Goal: Task Accomplishment & Management: Complete application form

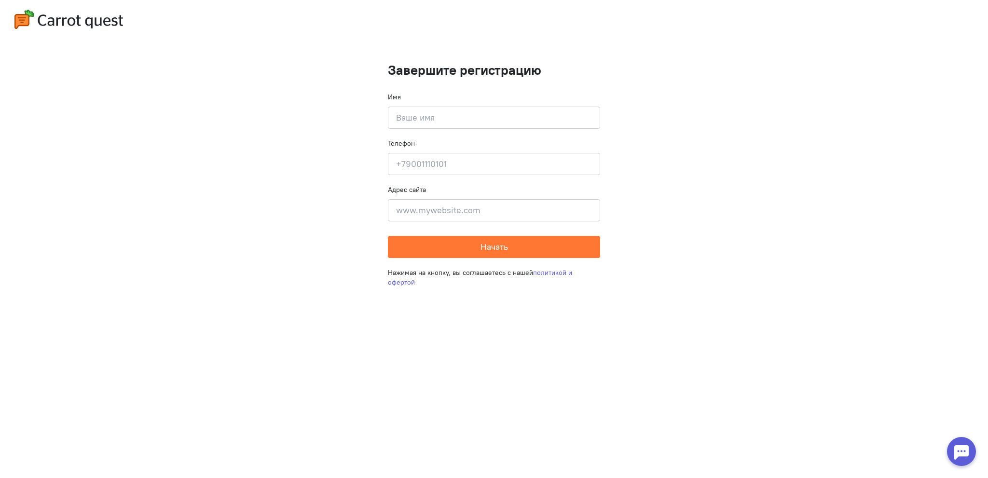
click at [422, 74] on h1 "Завершите регистрацию" at bounding box center [494, 70] width 212 height 15
click at [421, 119] on input at bounding box center [494, 118] width 212 height 22
type input "[PERSON_NAME]"
click at [500, 250] on span "Начать" at bounding box center [495, 246] width 28 height 11
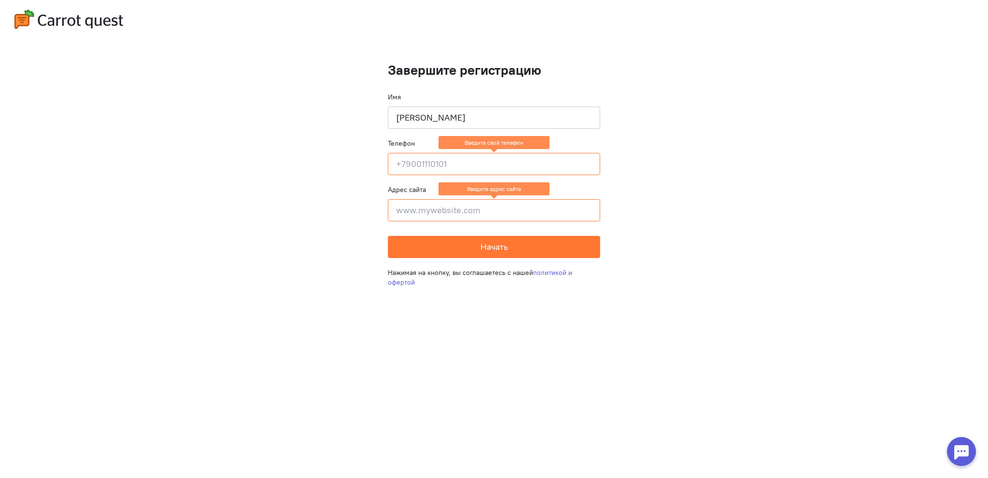
click at [210, 148] on cq-completion-registration "Завершите регистрацию Имя [PERSON_NAME] Телефон Введите свой телефон Адрес сайт…" at bounding box center [494, 239] width 988 height 478
click at [452, 166] on input at bounding box center [494, 164] width 212 height 22
type input "[PHONE_NUMBER]"
click at [373, 208] on cq-completion-registration "Завершите регистрацию Имя [PERSON_NAME] Телефон [PHONE_NUMBER] Адрес сайта Введ…" at bounding box center [494, 239] width 988 height 478
click at [454, 212] on input at bounding box center [494, 210] width 212 height 22
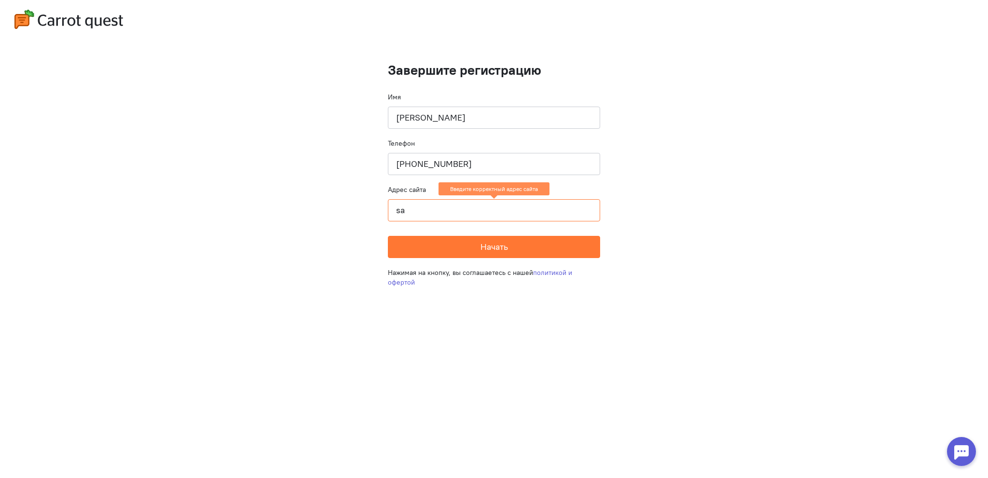
type input "s"
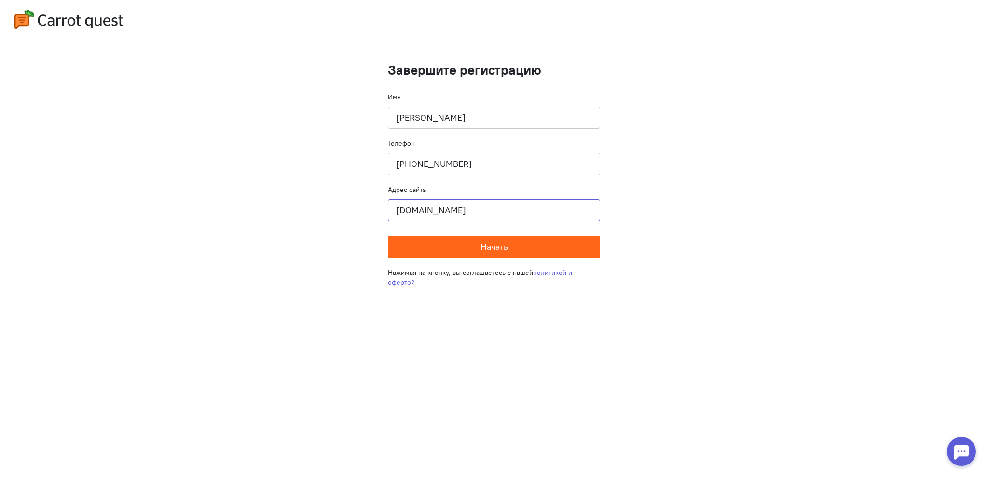
type input "[DOMAIN_NAME]"
click at [475, 250] on button "Начать" at bounding box center [494, 247] width 212 height 22
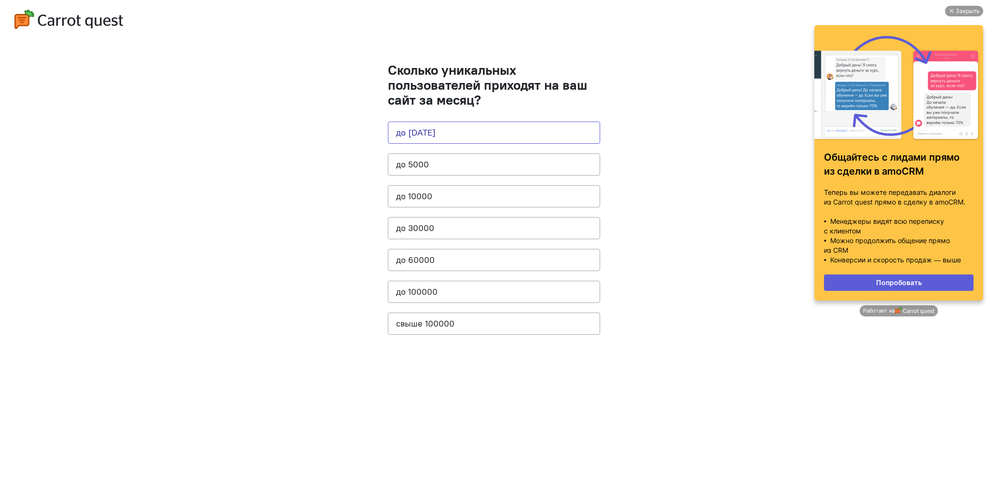
drag, startPoint x: 420, startPoint y: 138, endPoint x: 421, endPoint y: 239, distance: 101.4
click at [421, 214] on cq-question "Сколько уникальных пользователей приходят на ваш сайт за месяц? до [DATE] до 50…" at bounding box center [494, 204] width 212 height 282
click at [421, 262] on button "до 60000" at bounding box center [494, 260] width 212 height 22
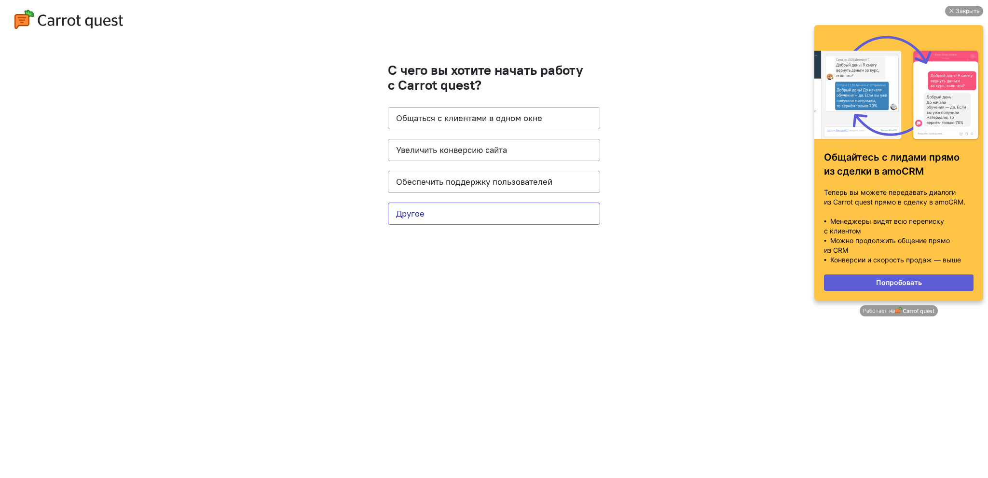
click at [425, 213] on button "Другое" at bounding box center [494, 214] width 212 height 22
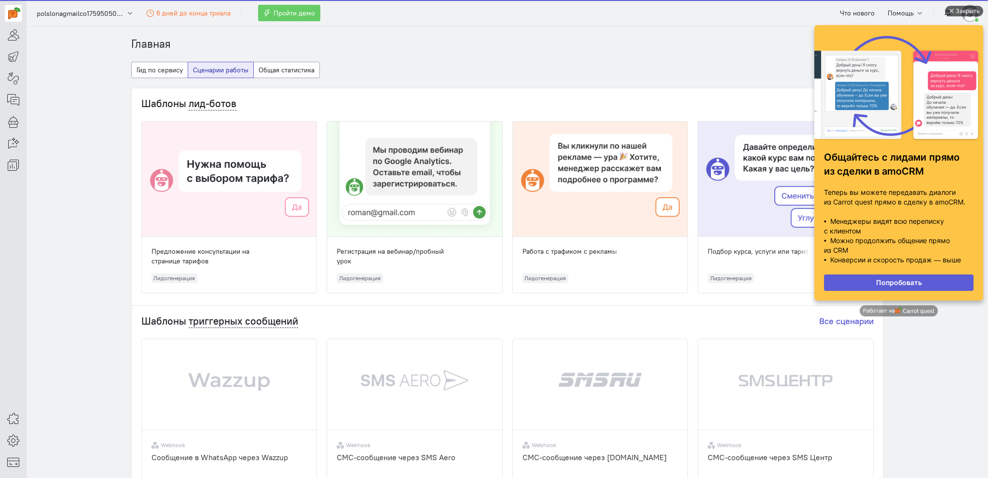
click at [959, 13] on div "Закрыть" at bounding box center [968, 11] width 24 height 11
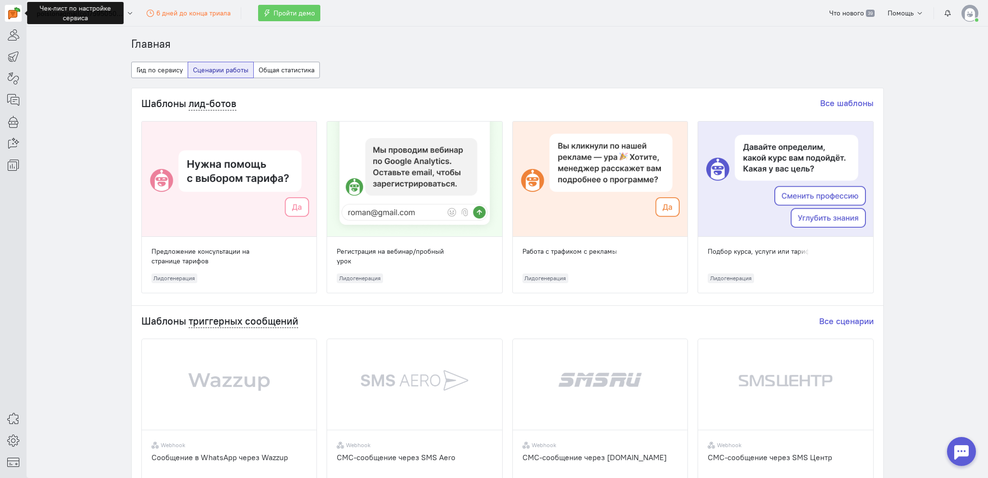
click at [16, 13] on img at bounding box center [14, 13] width 12 height 12
click at [14, 31] on icon at bounding box center [13, 35] width 12 height 12
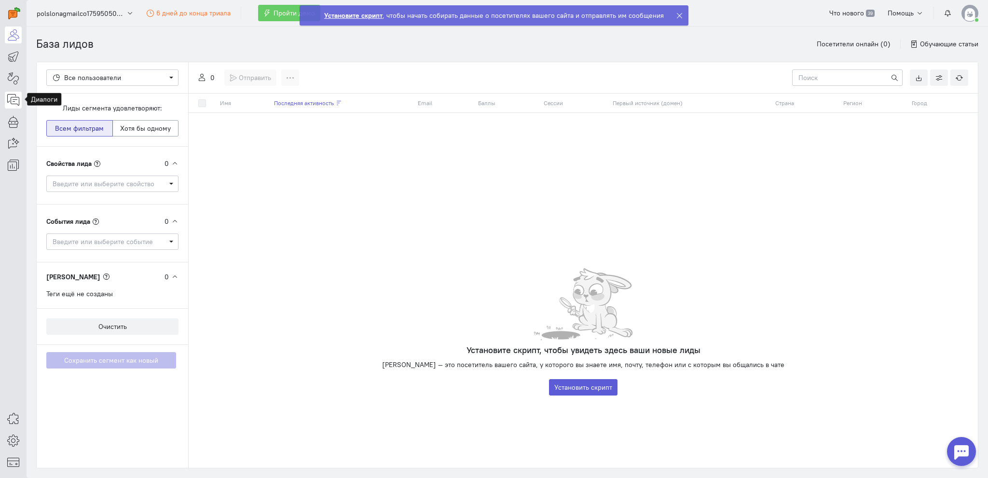
click at [12, 98] on icon at bounding box center [13, 100] width 12 height 12
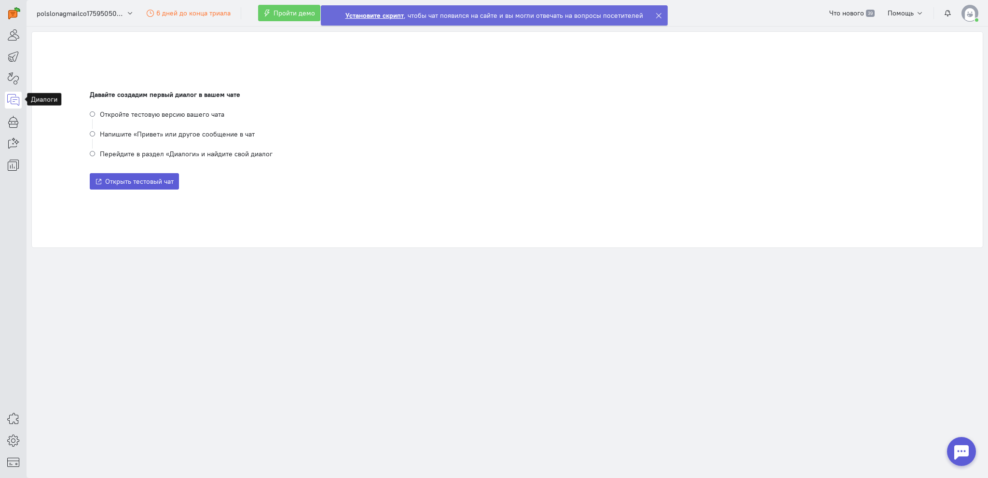
click at [351, 54] on div "Давайте создадим первый диалог в вашем чате Откройте тестовую версию вашего чат…" at bounding box center [507, 140] width 951 height 216
click at [914, 15] on span "Помощь" at bounding box center [901, 13] width 26 height 9
click at [953, 46] on div "Давайте создадим первый диалог в вашем чате Откройте тестовую версию вашего чат…" at bounding box center [507, 140] width 951 height 216
click at [964, 13] on img at bounding box center [970, 13] width 17 height 17
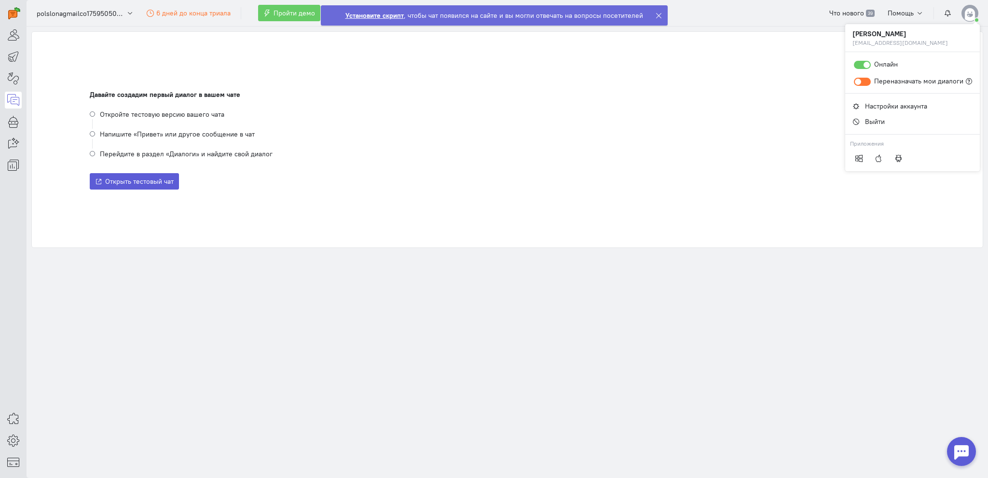
drag, startPoint x: 739, startPoint y: 111, endPoint x: 666, endPoint y: 88, distance: 76.9
click at [739, 111] on li "Откройте тестовую версию вашего чата" at bounding box center [507, 119] width 835 height 20
